Goal: Find contact information: Find contact information

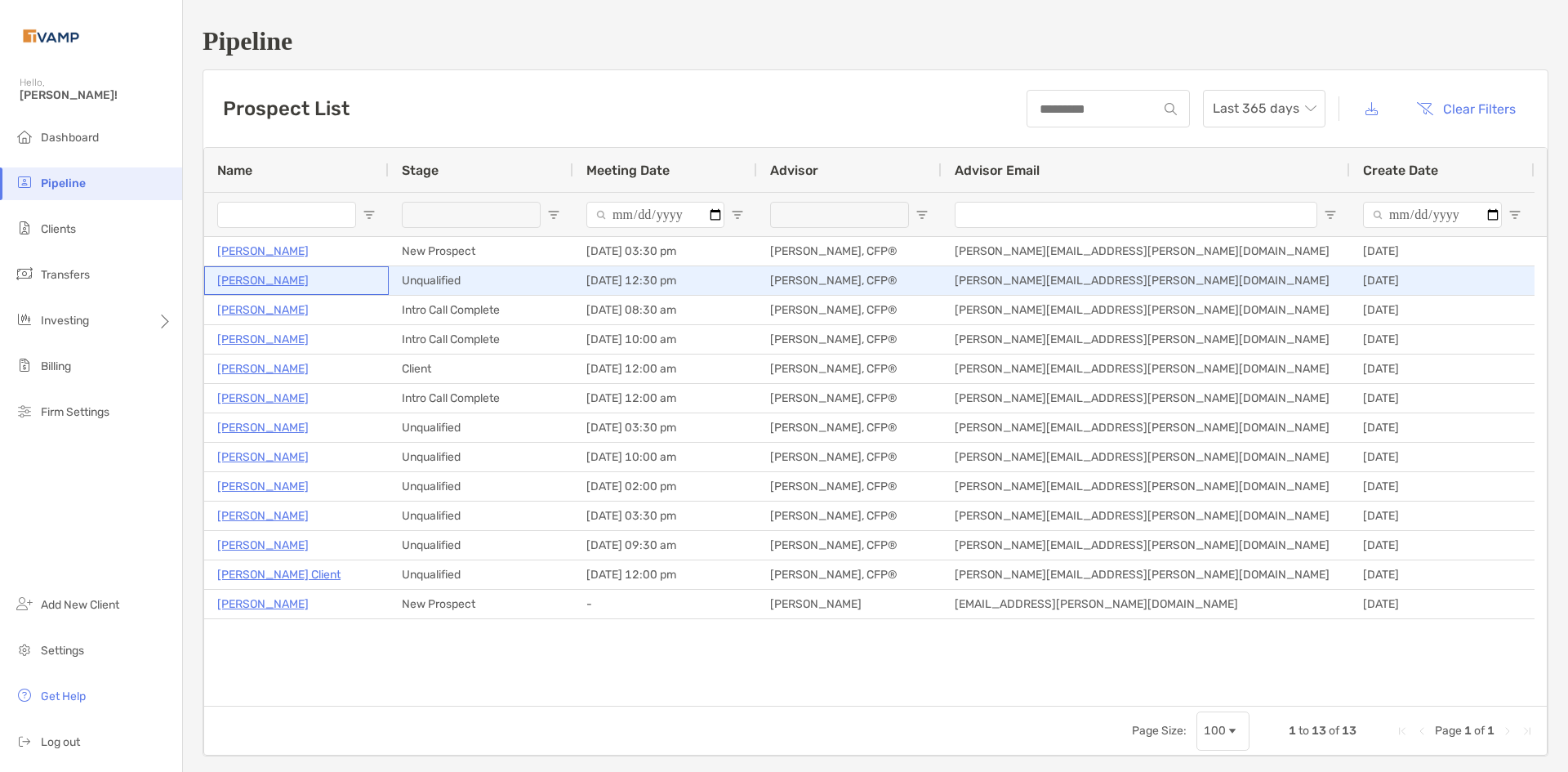
click at [294, 280] on p "Roger Johnston" at bounding box center [263, 281] width 91 height 21
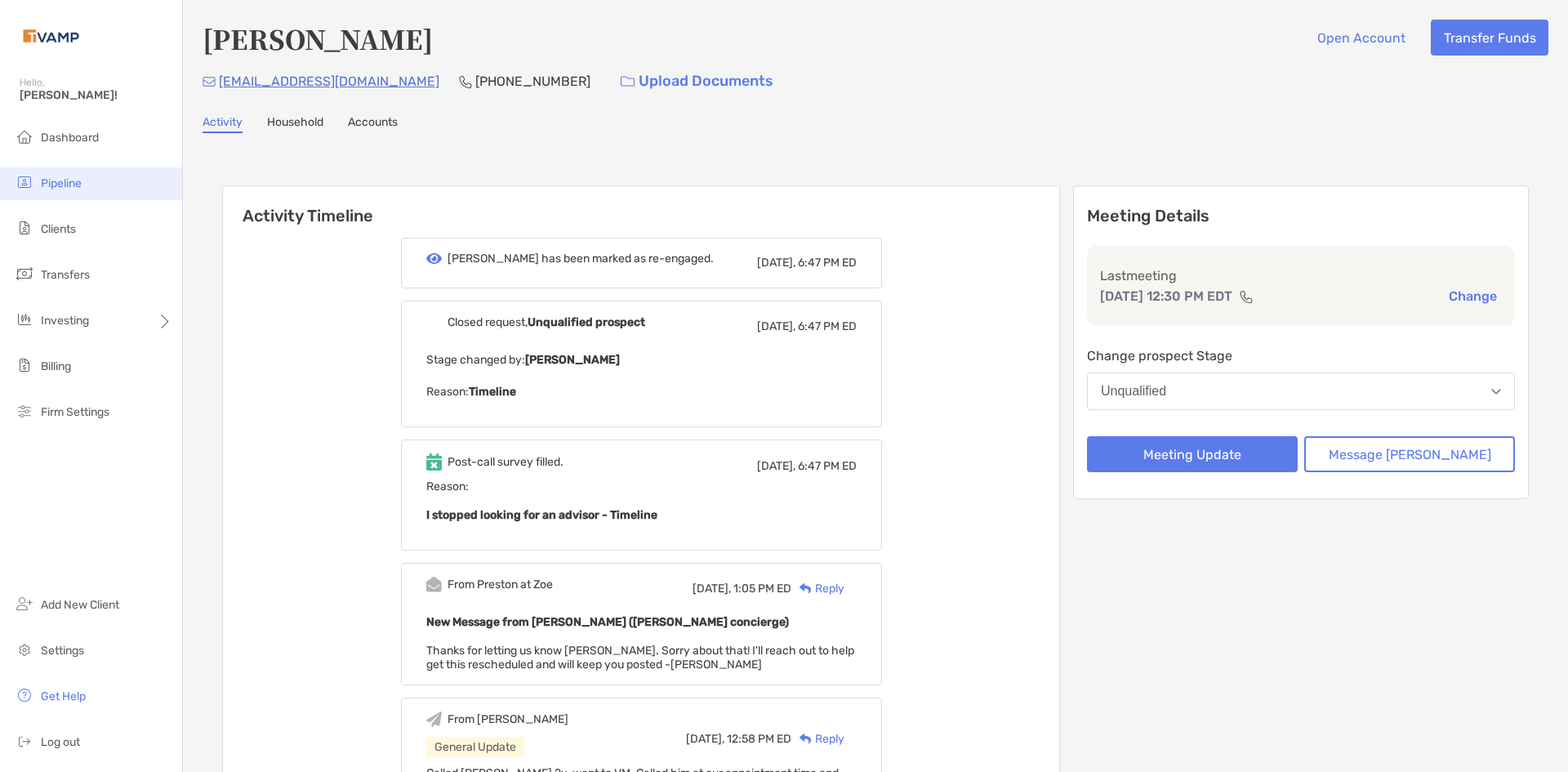
click at [56, 184] on span "Pipeline" at bounding box center [62, 183] width 41 height 14
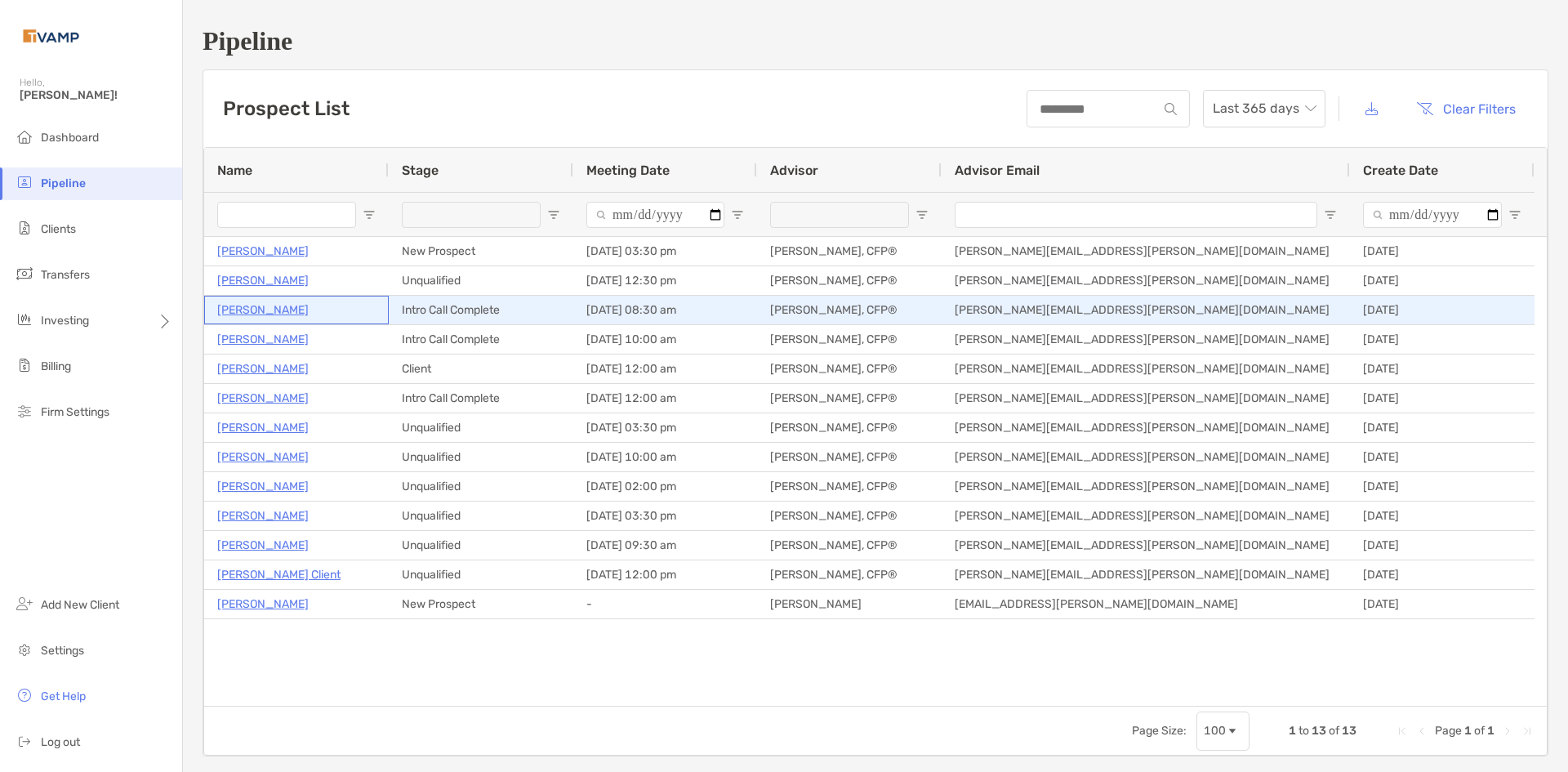
click at [296, 309] on p "[PERSON_NAME]" at bounding box center [263, 310] width 91 height 21
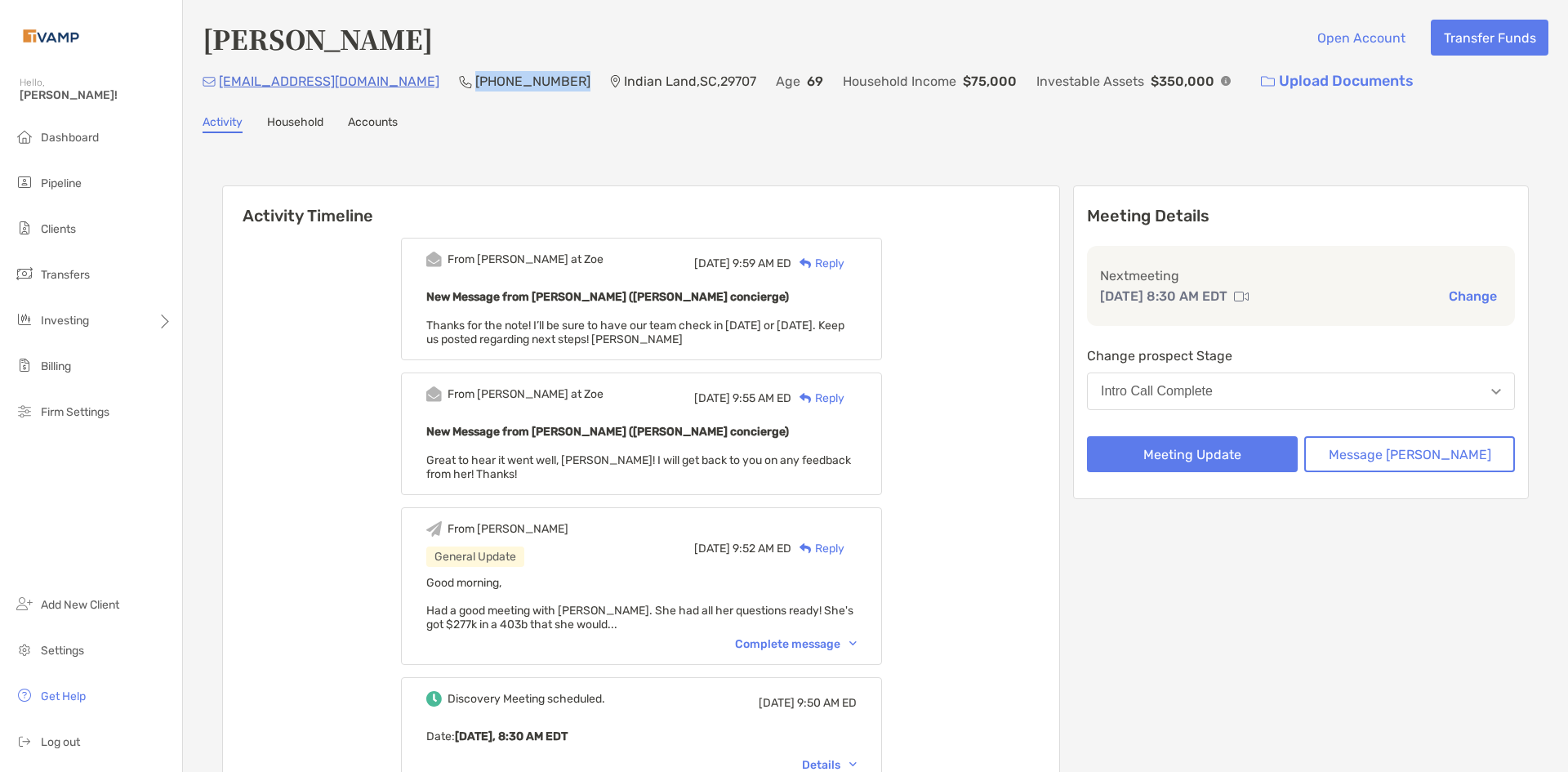
drag, startPoint x: 516, startPoint y: 75, endPoint x: 420, endPoint y: 80, distance: 96.1
click at [420, 80] on div "[EMAIL_ADDRESS][DOMAIN_NAME] [PHONE_NUMBER] [GEOGRAPHIC_DATA] Age [DEMOGRAPHIC_…" at bounding box center [876, 81] width 1345 height 35
copy p "[PHONE_NUMBER]"
drag, startPoint x: 391, startPoint y: 83, endPoint x: 217, endPoint y: 86, distance: 174.0
click at [217, 86] on div "[EMAIL_ADDRESS][DOMAIN_NAME] [PHONE_NUMBER] [GEOGRAPHIC_DATA] Age [DEMOGRAPHIC_…" at bounding box center [876, 81] width 1345 height 35
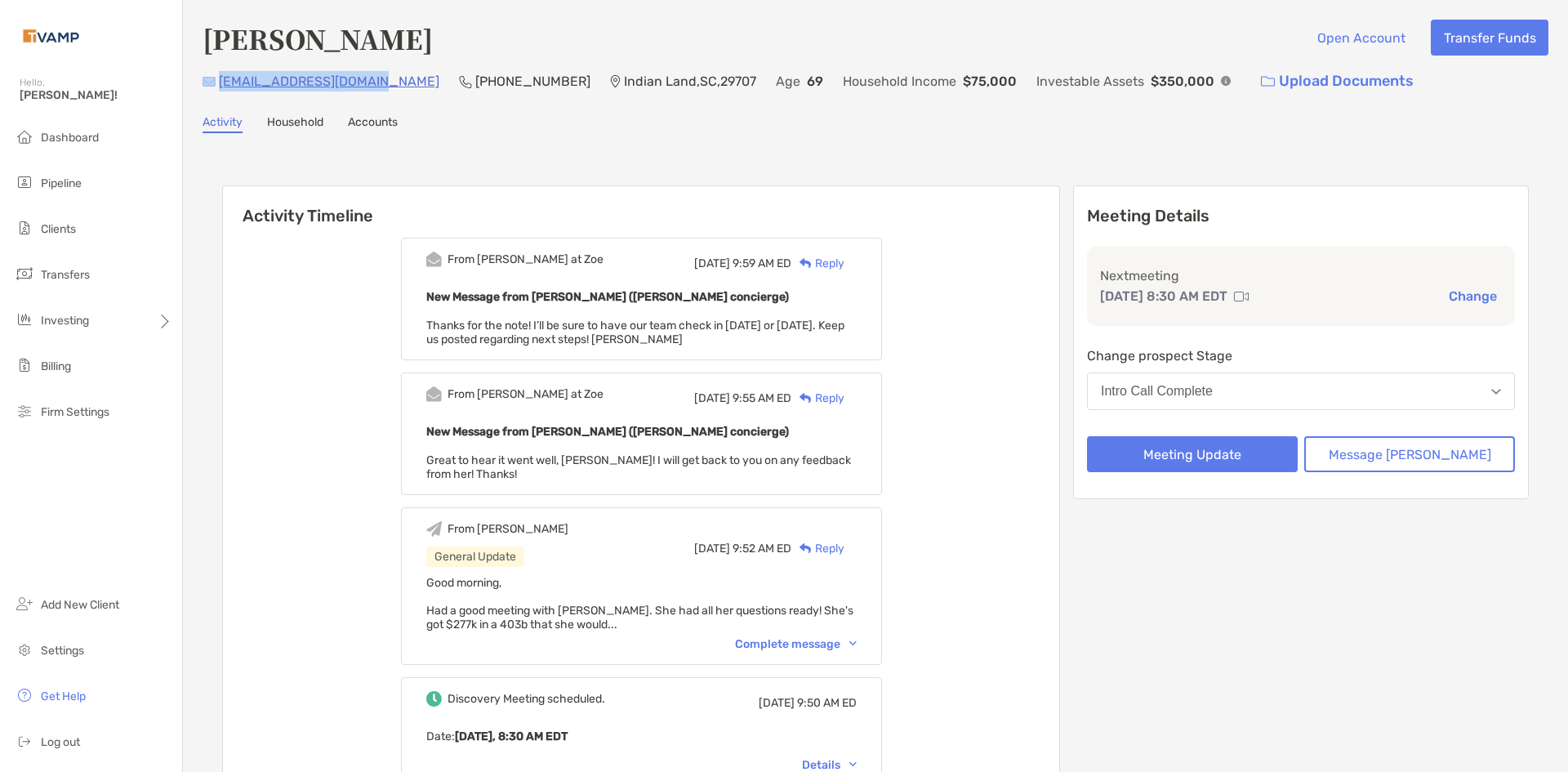
copy div "[EMAIL_ADDRESS][DOMAIN_NAME]"
